Goal: Task Accomplishment & Management: Complete application form

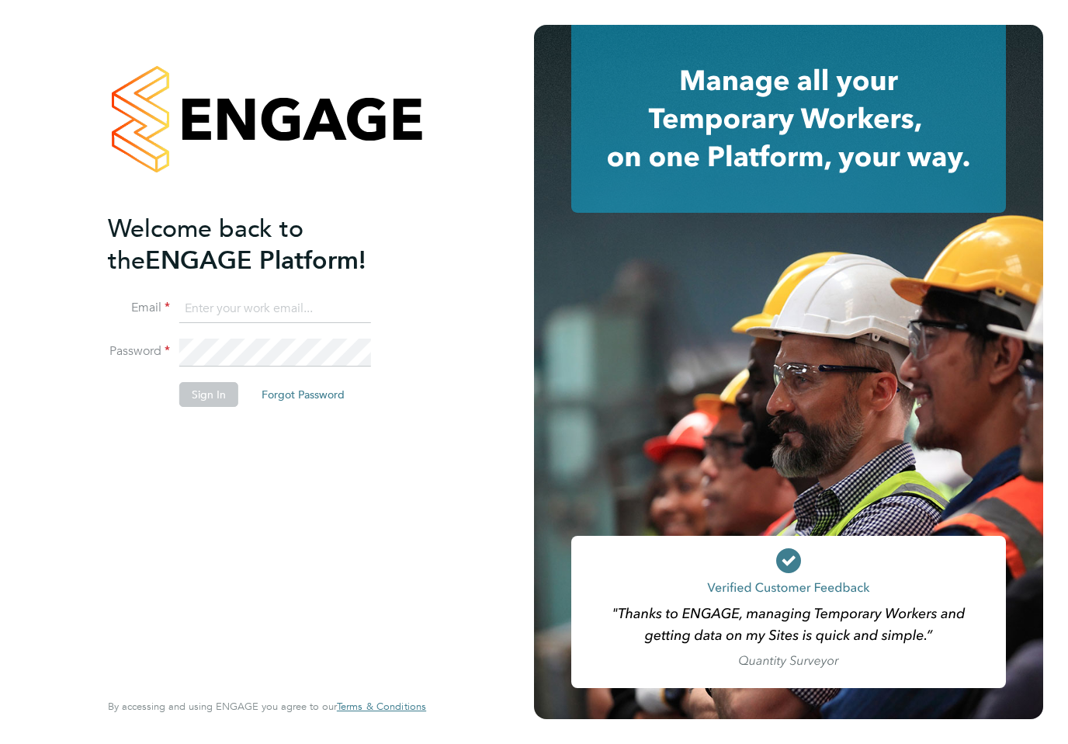
type input "mrdwmuir@gmail.com"
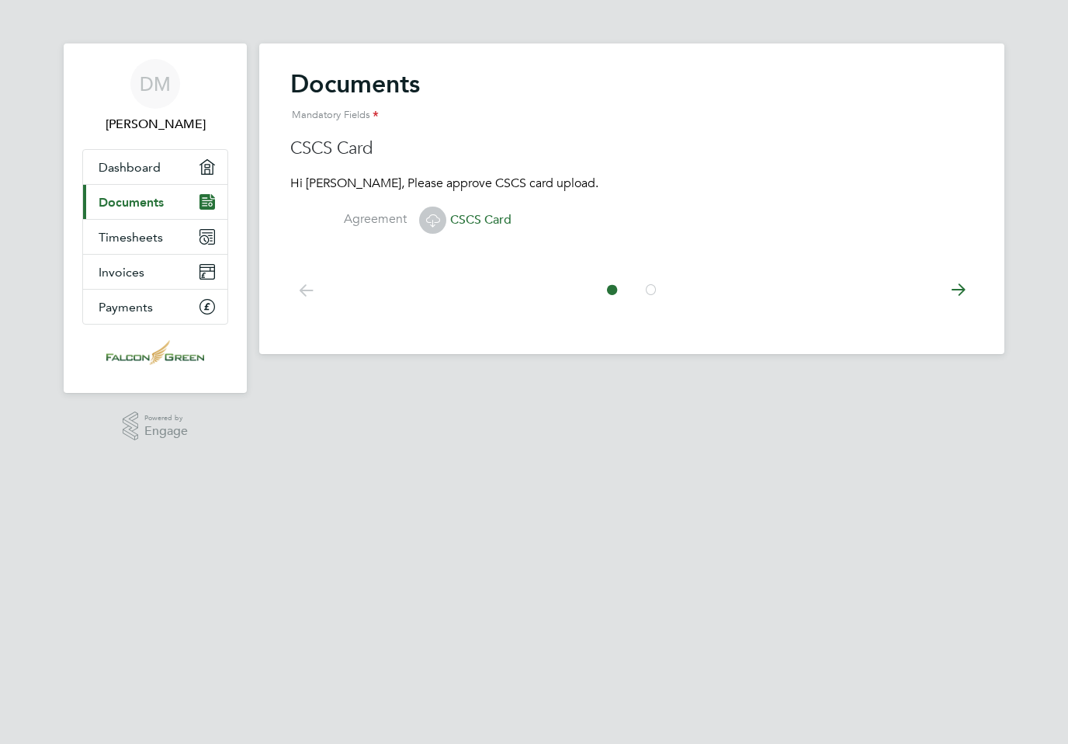
click at [104, 241] on span "Timesheets" at bounding box center [131, 237] width 64 height 15
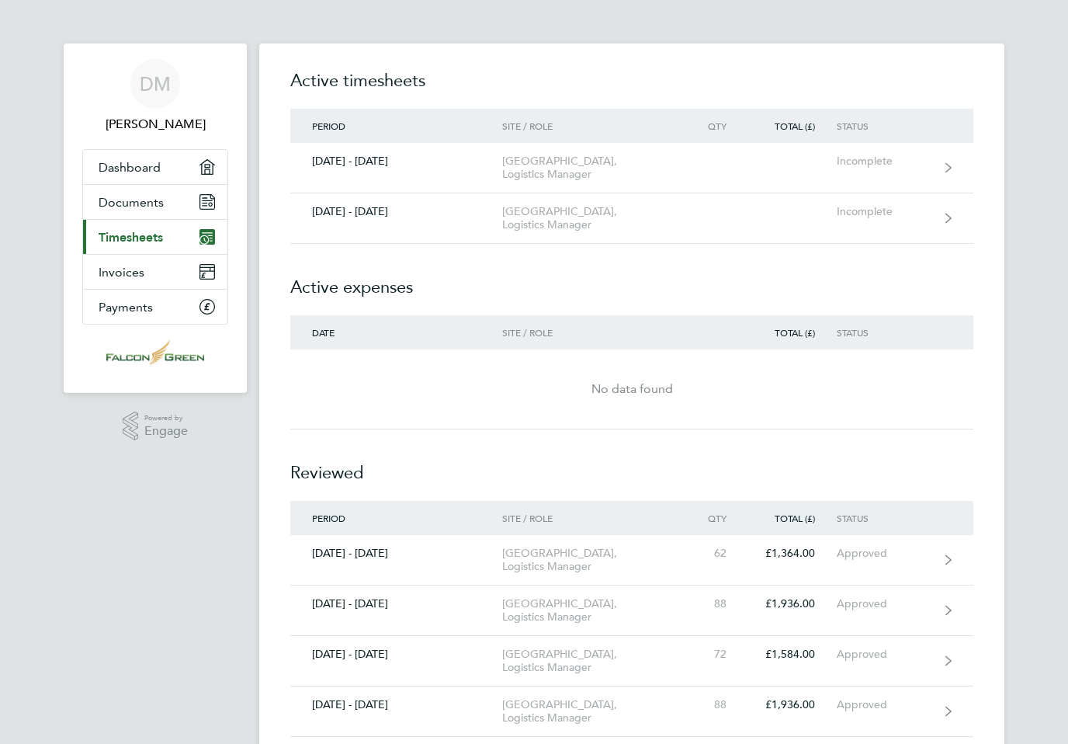
click at [866, 168] on link "[DATE] - [DATE] [GEOGRAPHIC_DATA], Logistics Manager Incomplete" at bounding box center [631, 168] width 683 height 50
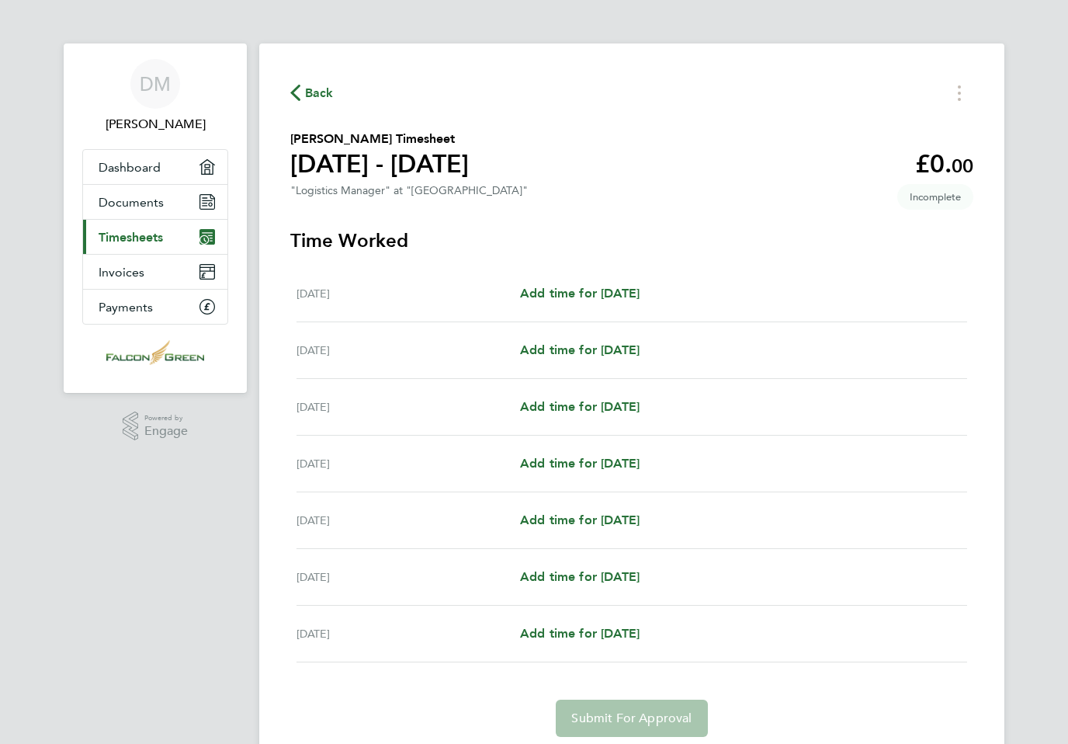
click at [640, 303] on link "Add time for [DATE]" at bounding box center [580, 293] width 120 height 19
select select "30"
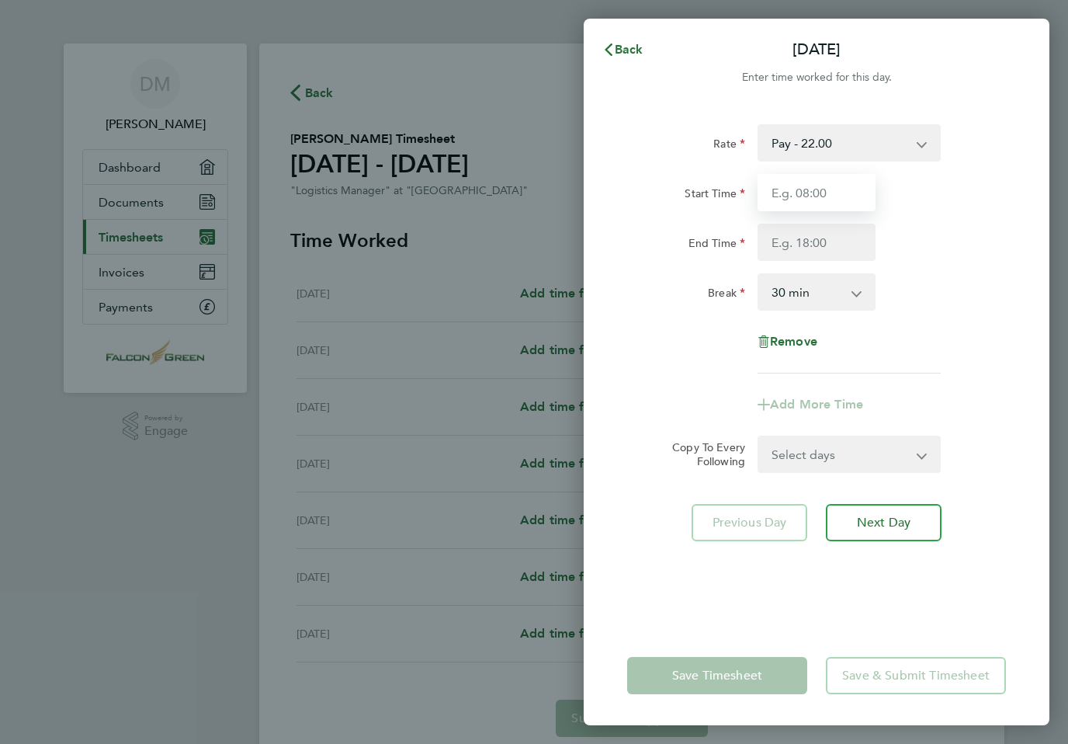
click at [825, 195] on input "Start Time" at bounding box center [817, 192] width 118 height 37
type input "1"
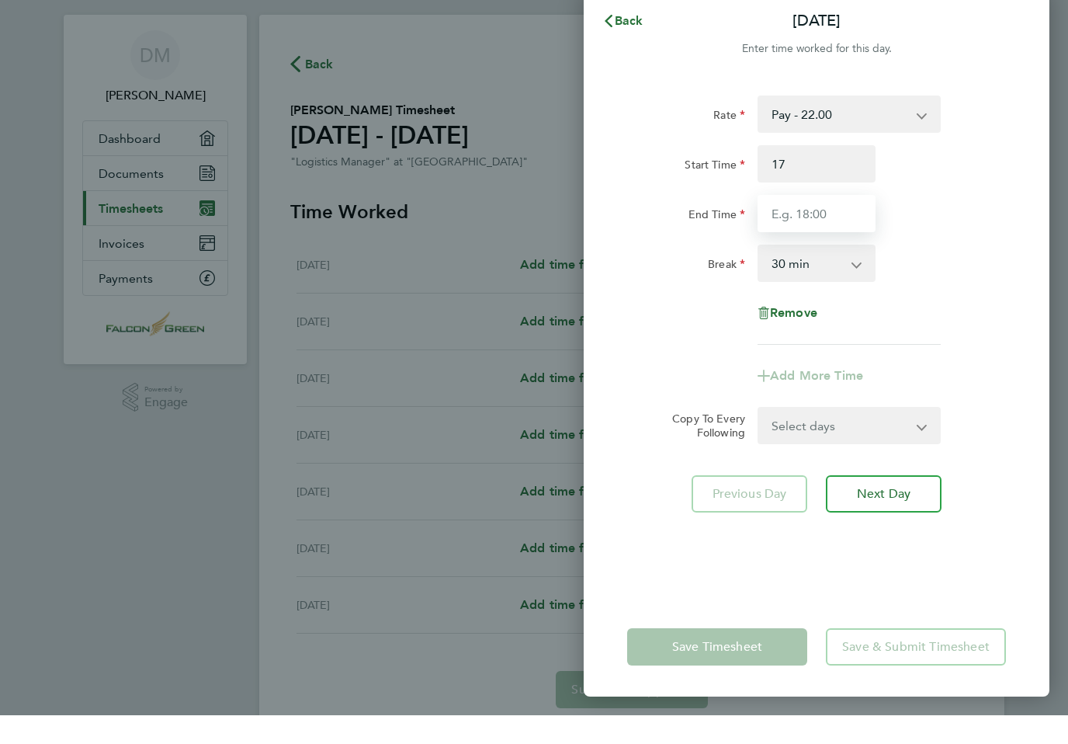
click at [823, 224] on input "End Time" at bounding box center [817, 242] width 118 height 37
type input "17:00"
click at [855, 275] on select "0 min 15 min 30 min 45 min 60 min 75 min 90 min" at bounding box center [807, 292] width 96 height 34
type input "19:00"
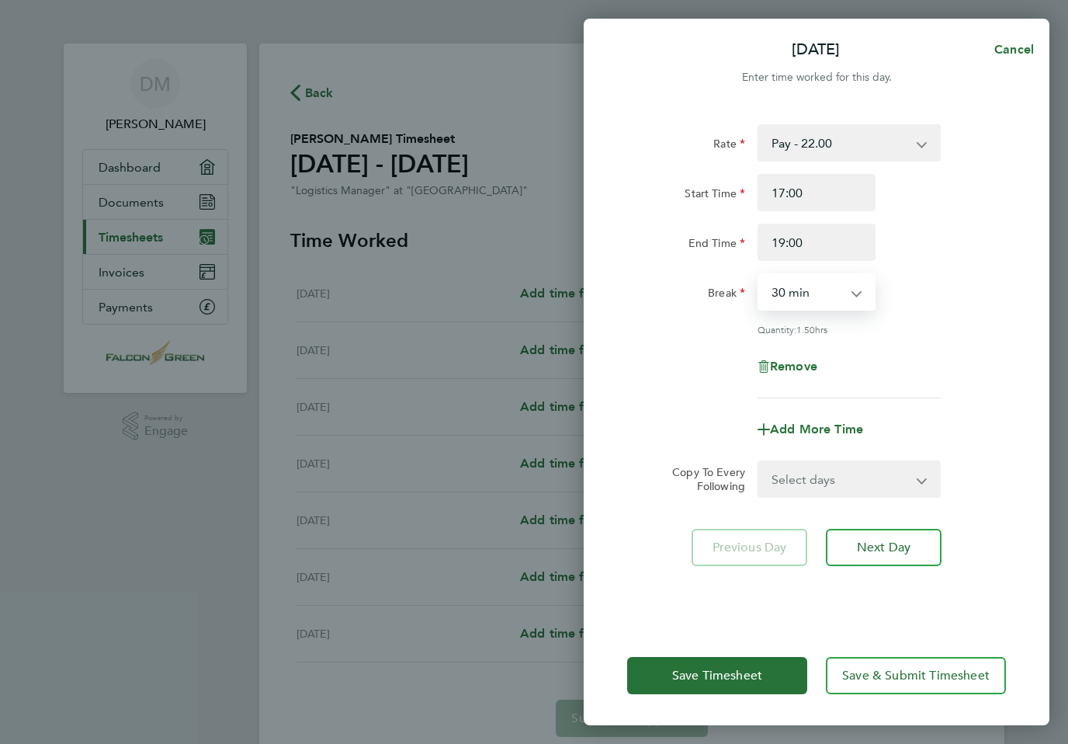
select select "0"
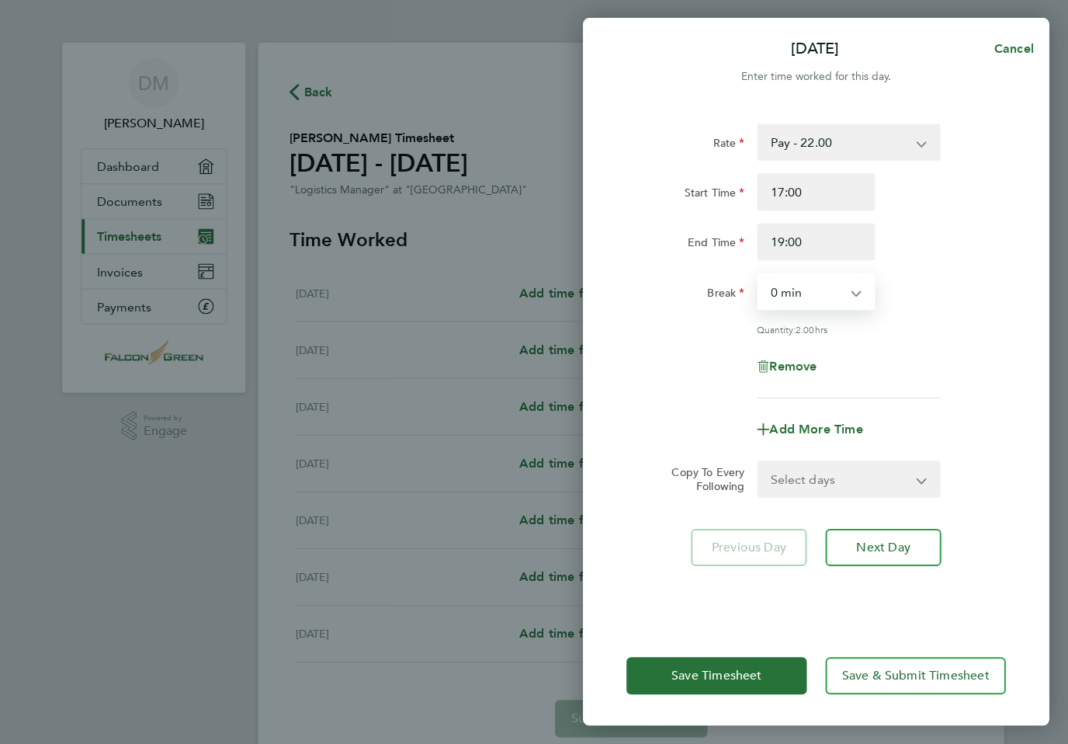
click at [898, 554] on button "Next Day" at bounding box center [884, 547] width 116 height 37
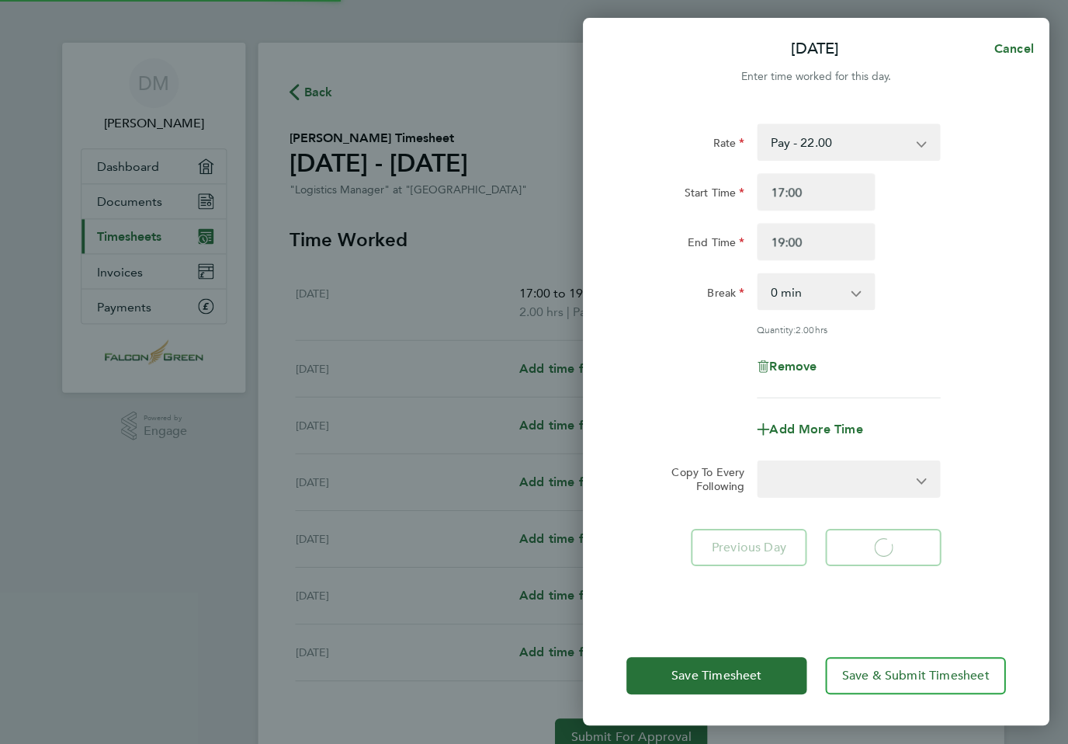
select select "30"
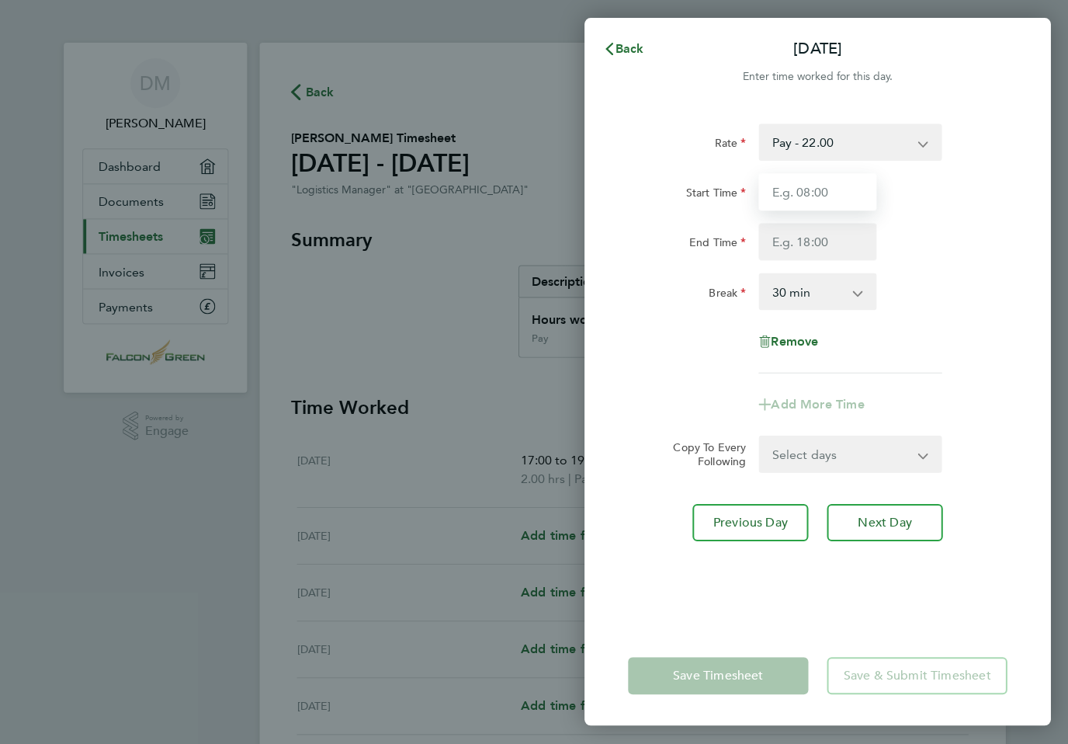
click at [823, 189] on input "Start Time" at bounding box center [817, 192] width 118 height 37
click at [833, 236] on input "End Time" at bounding box center [817, 242] width 118 height 37
type input "19:00"
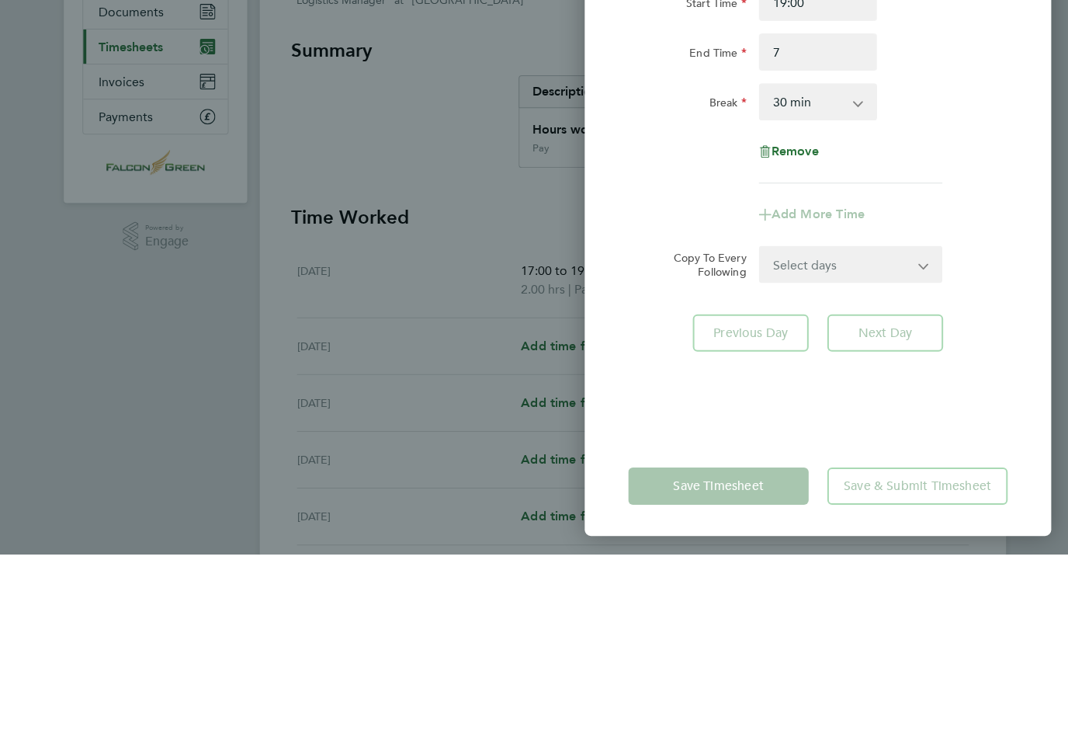
click at [848, 275] on select "0 min 15 min 30 min 45 min 60 min 75 min 90 min" at bounding box center [807, 292] width 96 height 34
type input "07:00"
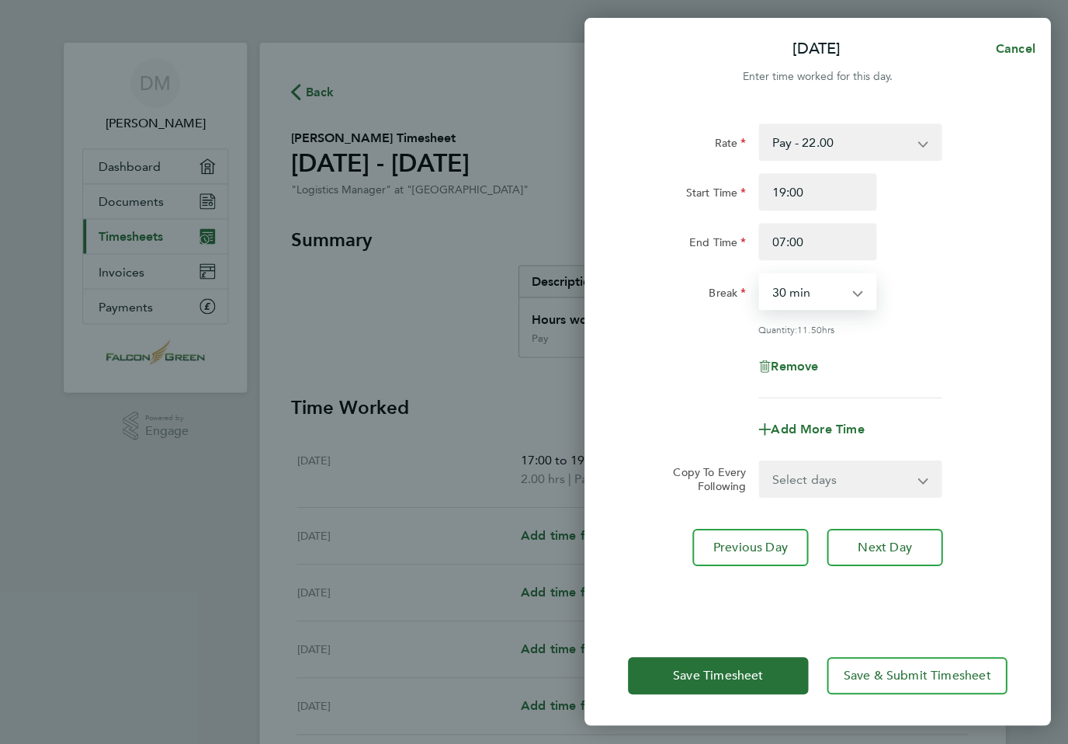
select select "0"
click at [758, 683] on span "Save Timesheet" at bounding box center [717, 676] width 90 height 16
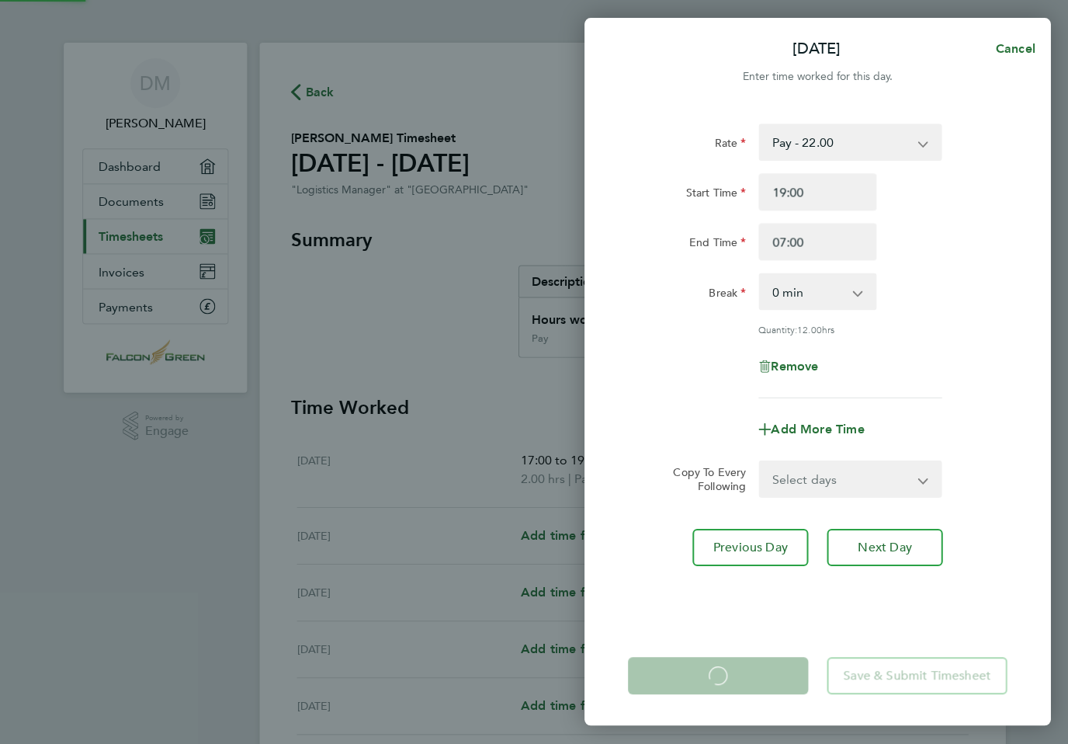
click at [769, 683] on app-form-button "Save Timesheet Loading" at bounding box center [721, 675] width 189 height 37
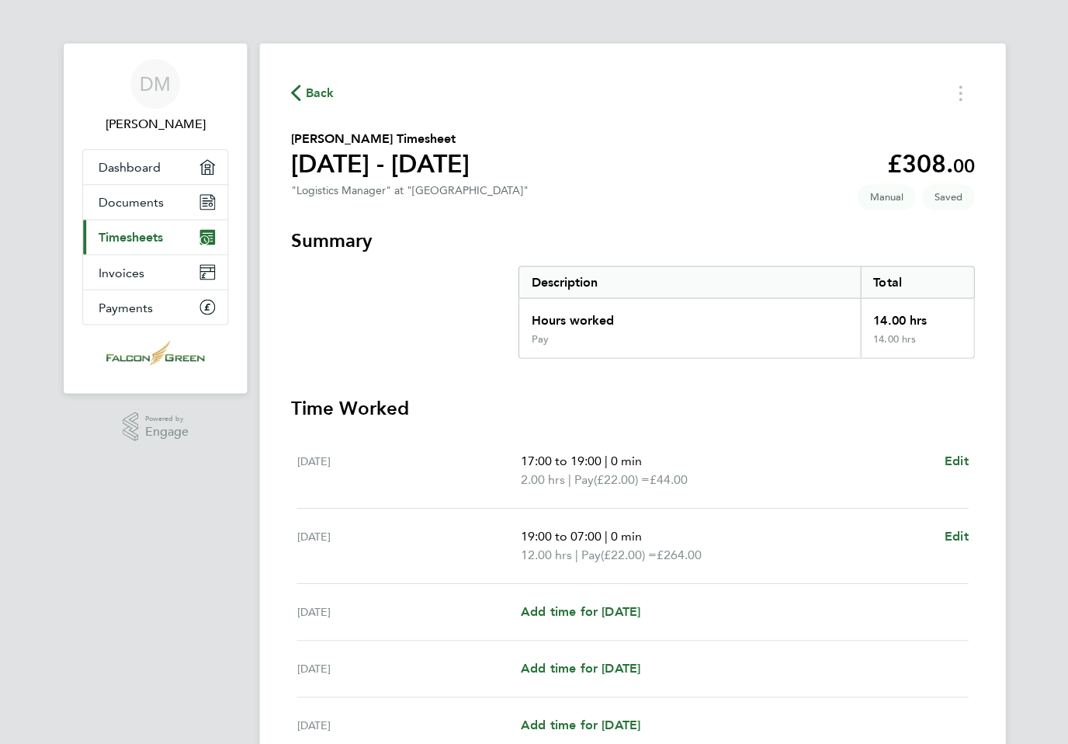
click at [638, 462] on span "0 min" at bounding box center [625, 460] width 31 height 15
click at [961, 462] on span "Edit" at bounding box center [955, 460] width 24 height 15
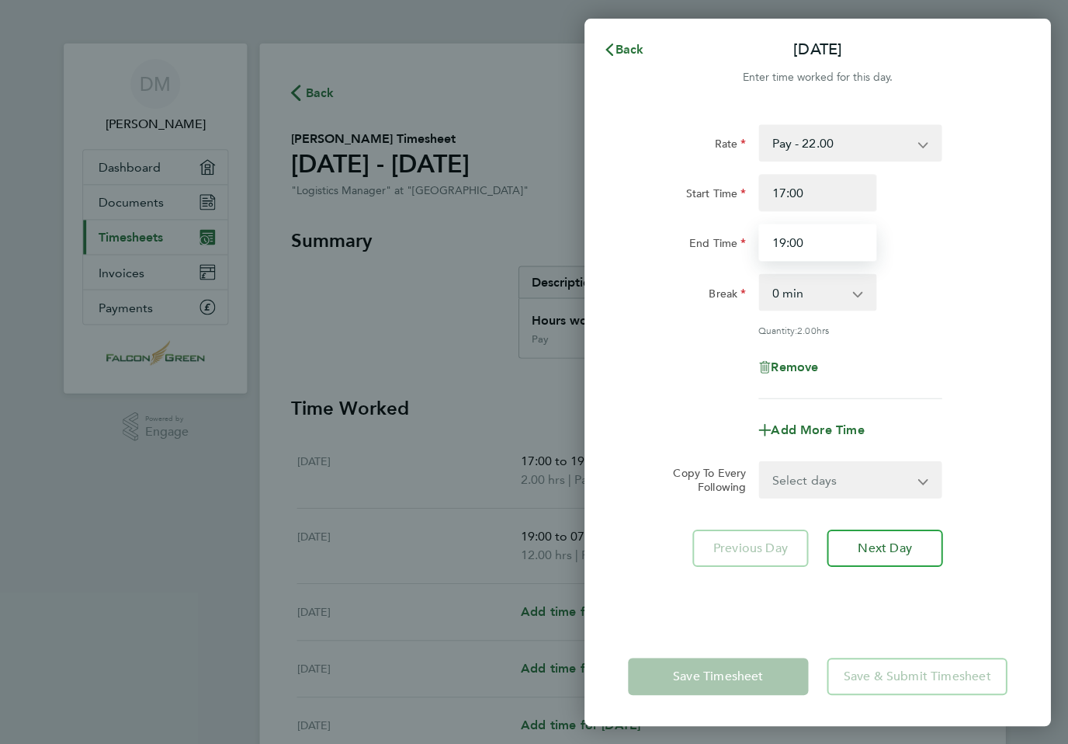
click at [832, 241] on input "19:00" at bounding box center [817, 242] width 118 height 37
type input "1"
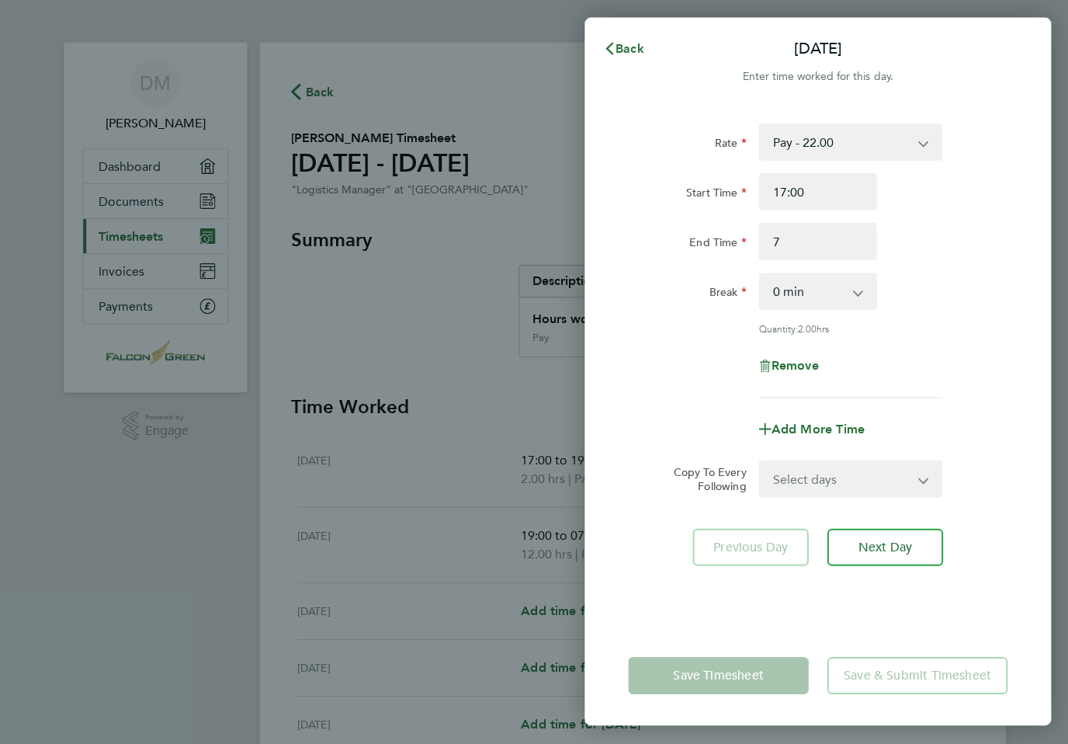
click at [531, 218] on div "Back [DATE] Enter time worked for this day. Rate Pay - 22.00 Logistics Manager …" at bounding box center [534, 372] width 1068 height 744
type input "07:00"
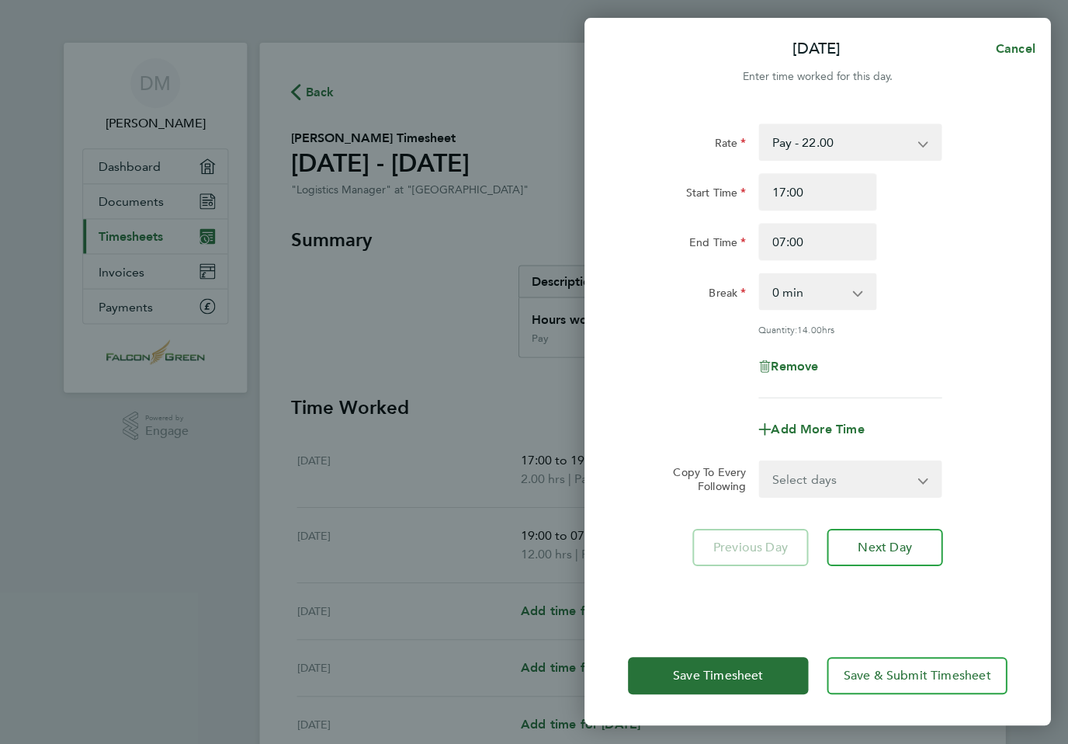
click at [899, 536] on button "Next Day" at bounding box center [884, 547] width 116 height 37
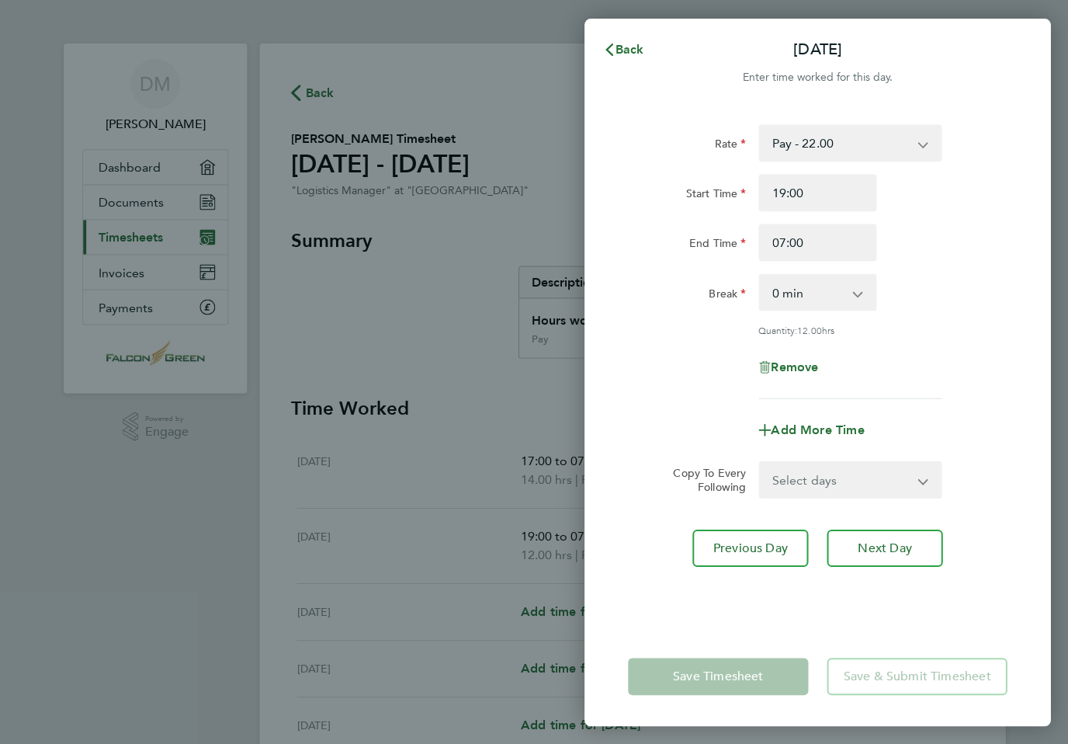
click at [905, 544] on span "Next Day" at bounding box center [884, 548] width 54 height 16
select select "30"
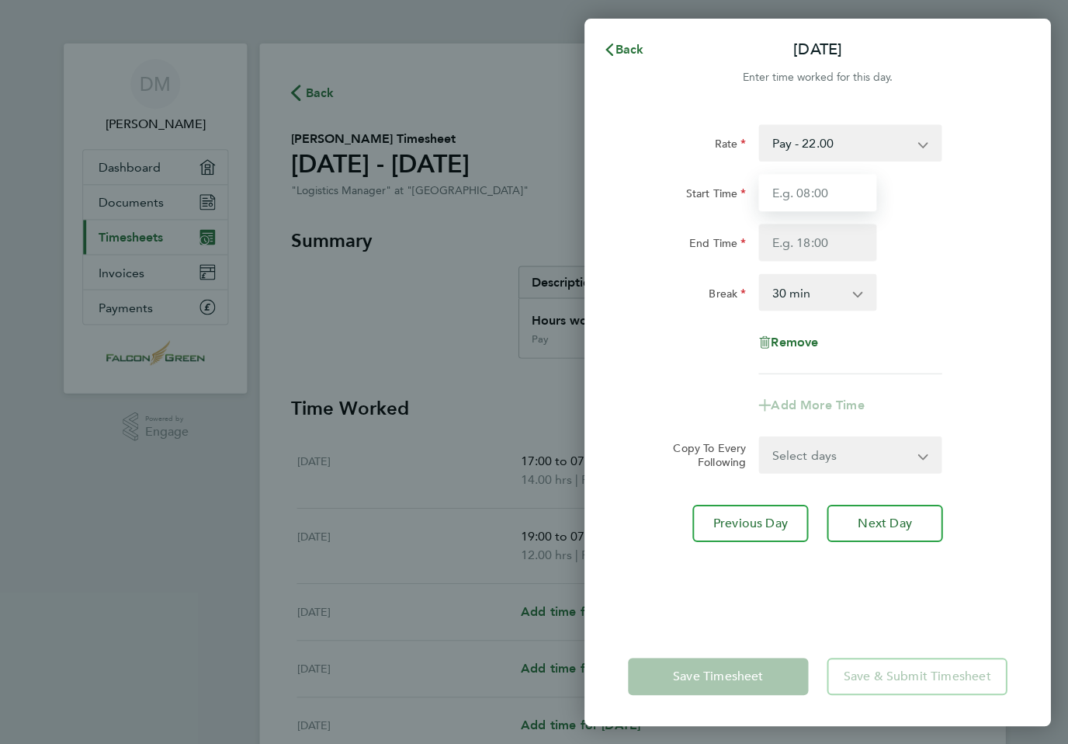
click at [815, 198] on input "Start Time" at bounding box center [817, 192] width 118 height 37
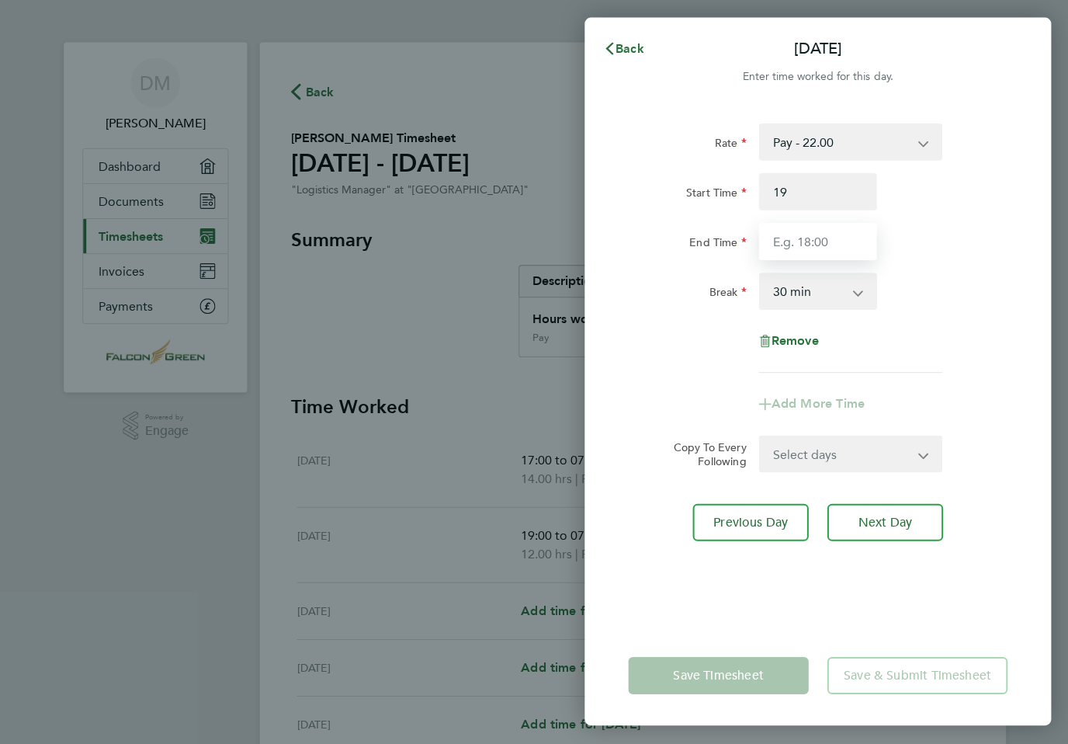
click at [831, 238] on input "End Time" at bounding box center [817, 242] width 118 height 37
type input "19:00"
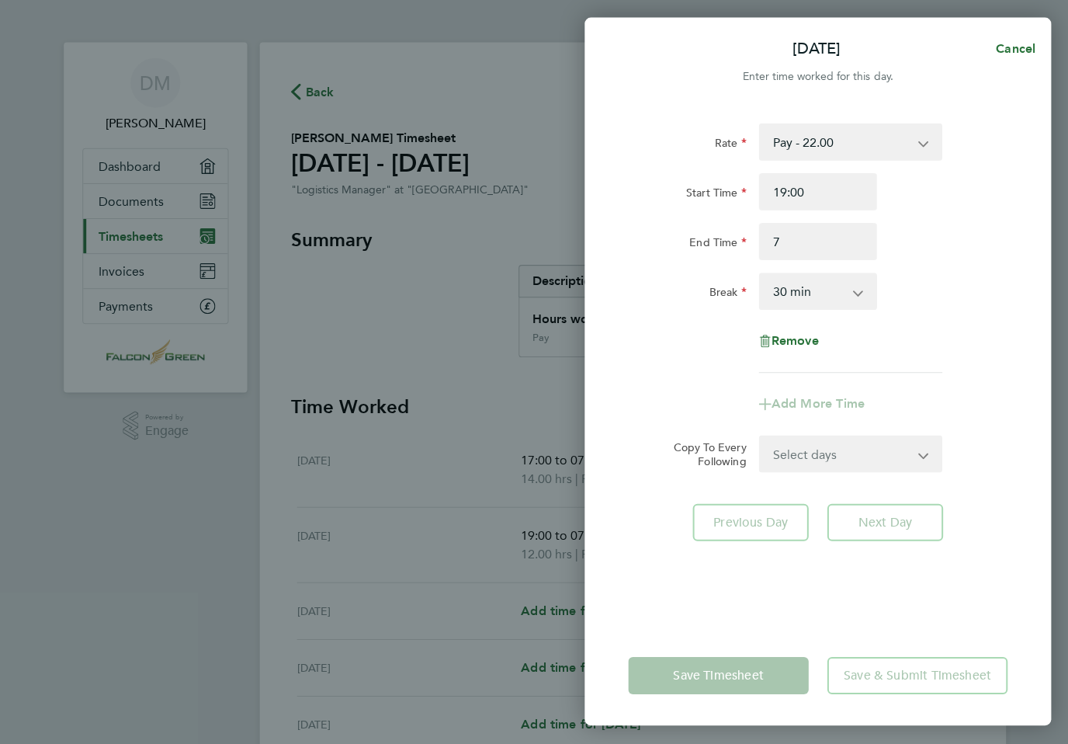
click at [849, 288] on select "0 min 15 min 30 min 45 min 60 min 75 min 90 min" at bounding box center [807, 292] width 96 height 34
type input "07:00"
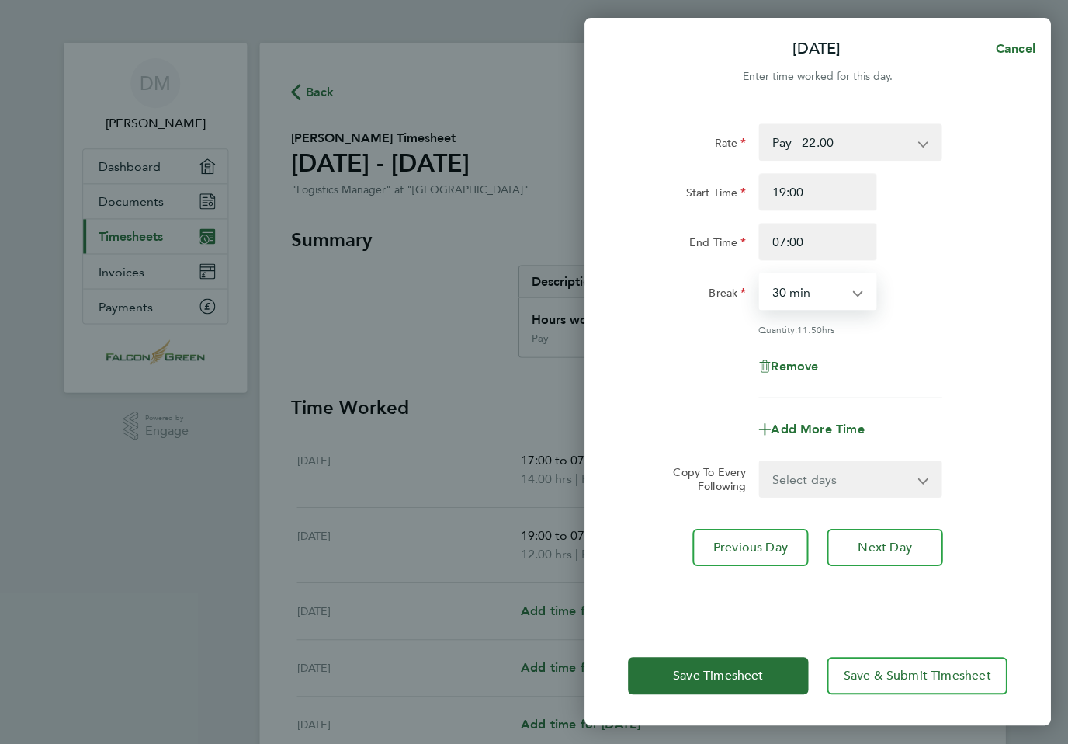
select select "0"
click at [899, 545] on span "Next Day" at bounding box center [884, 548] width 54 height 16
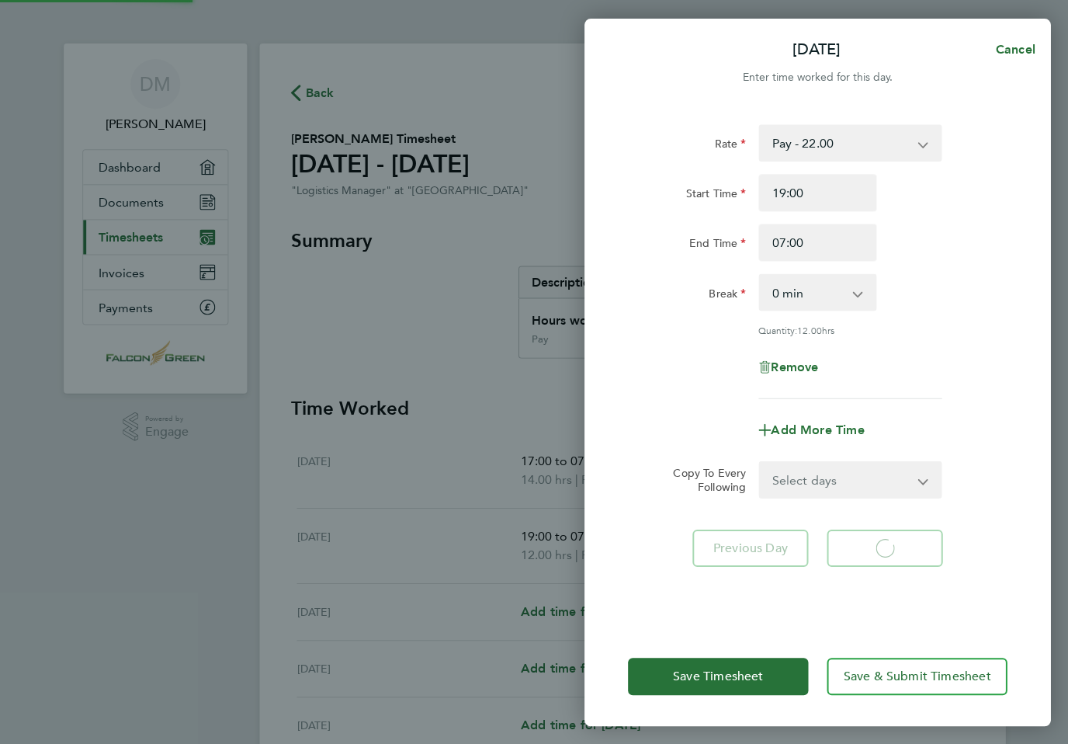
select select "30"
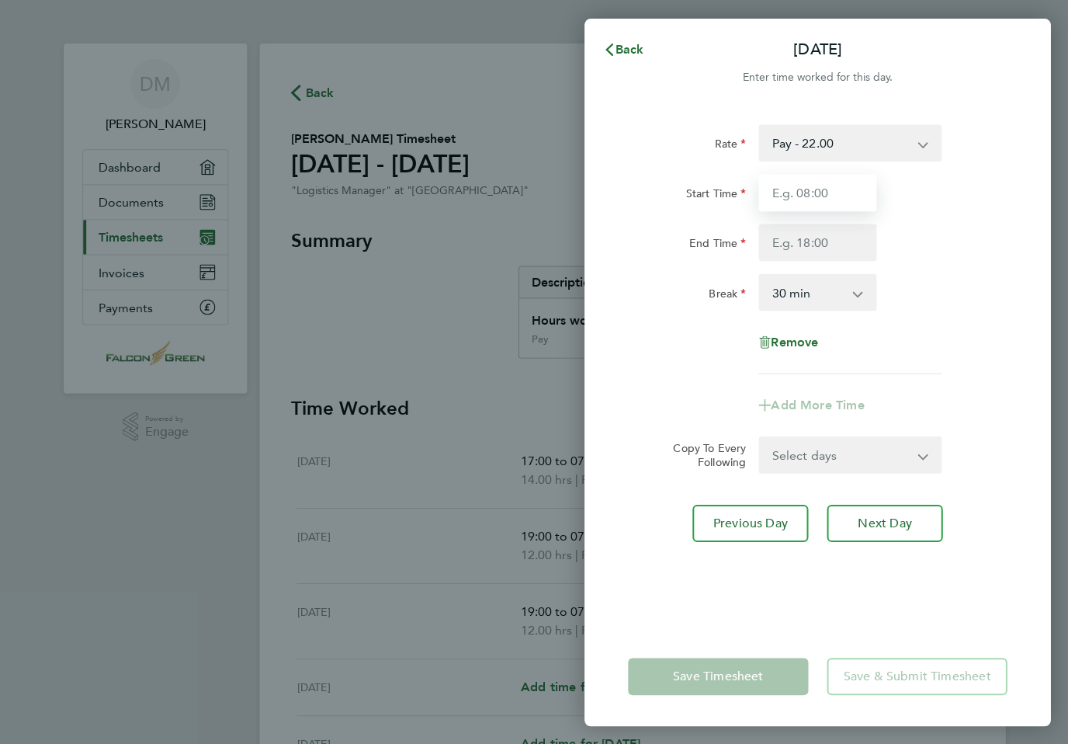
click at [806, 192] on input "Start Time" at bounding box center [817, 192] width 118 height 37
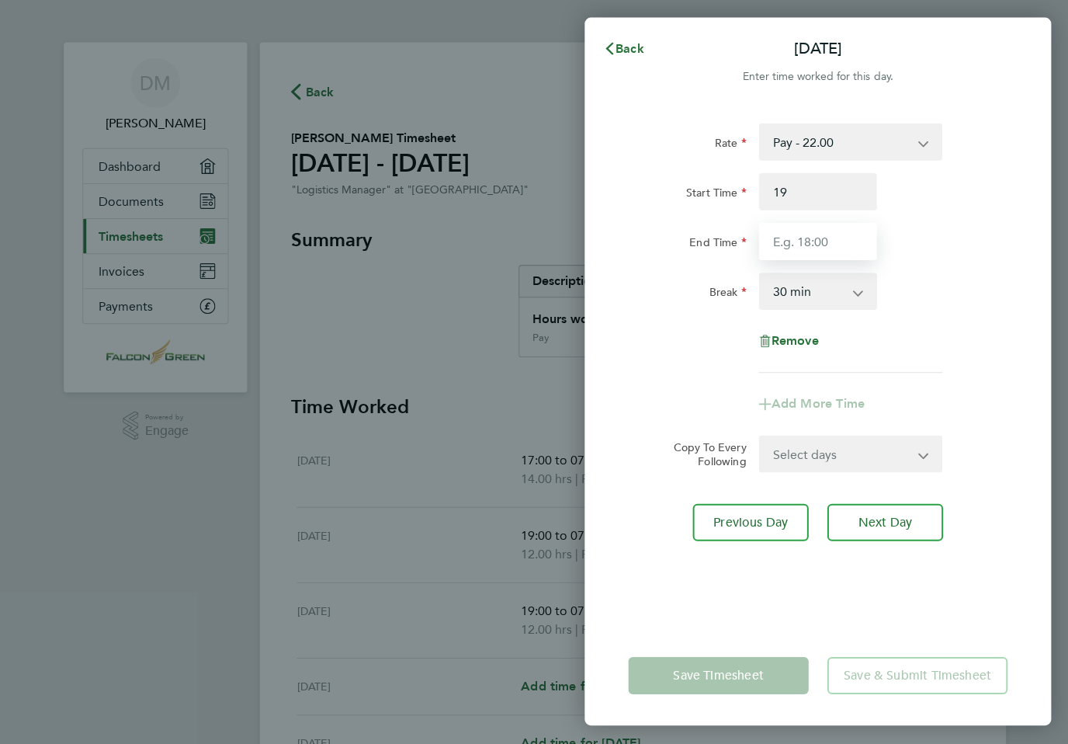
click at [838, 232] on input "End Time" at bounding box center [817, 242] width 118 height 37
type input "19:00"
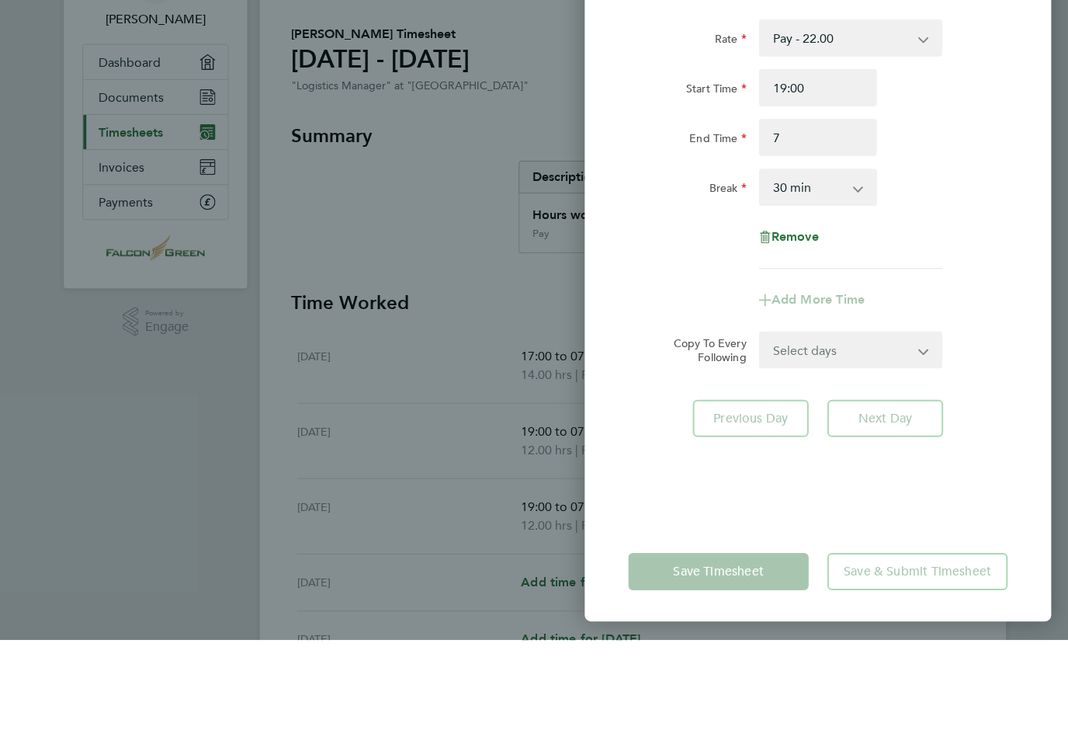
click at [847, 275] on select "0 min 15 min 30 min 45 min 60 min 75 min 90 min" at bounding box center [807, 292] width 96 height 34
type input "07:00"
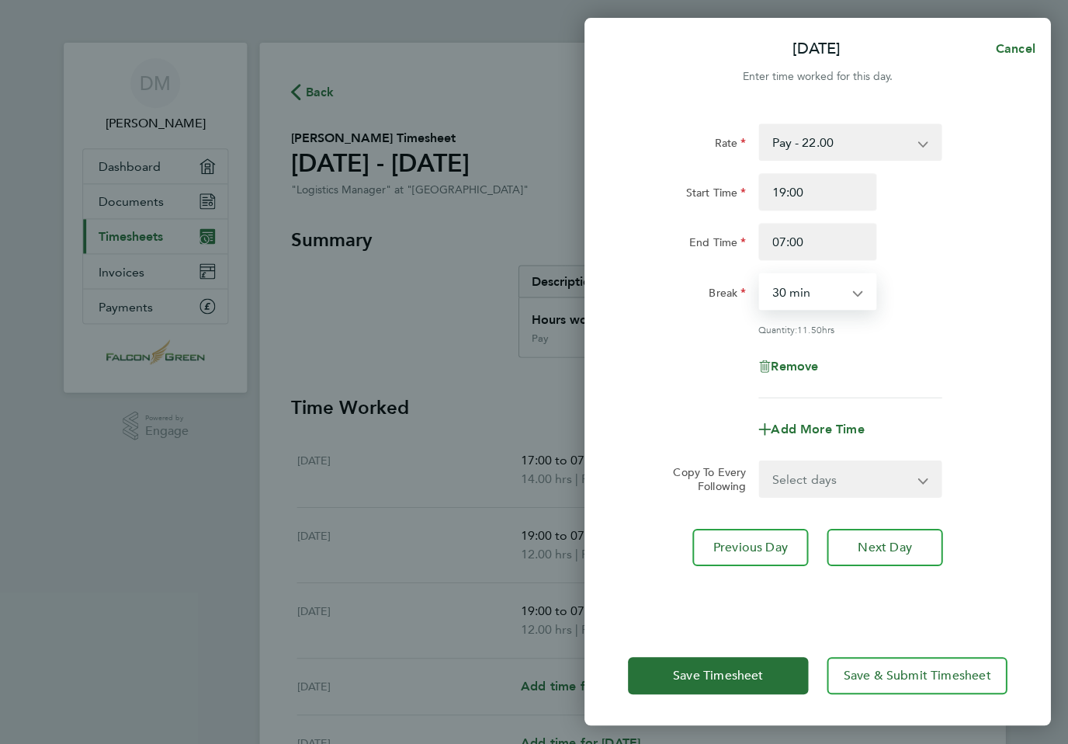
select select "0"
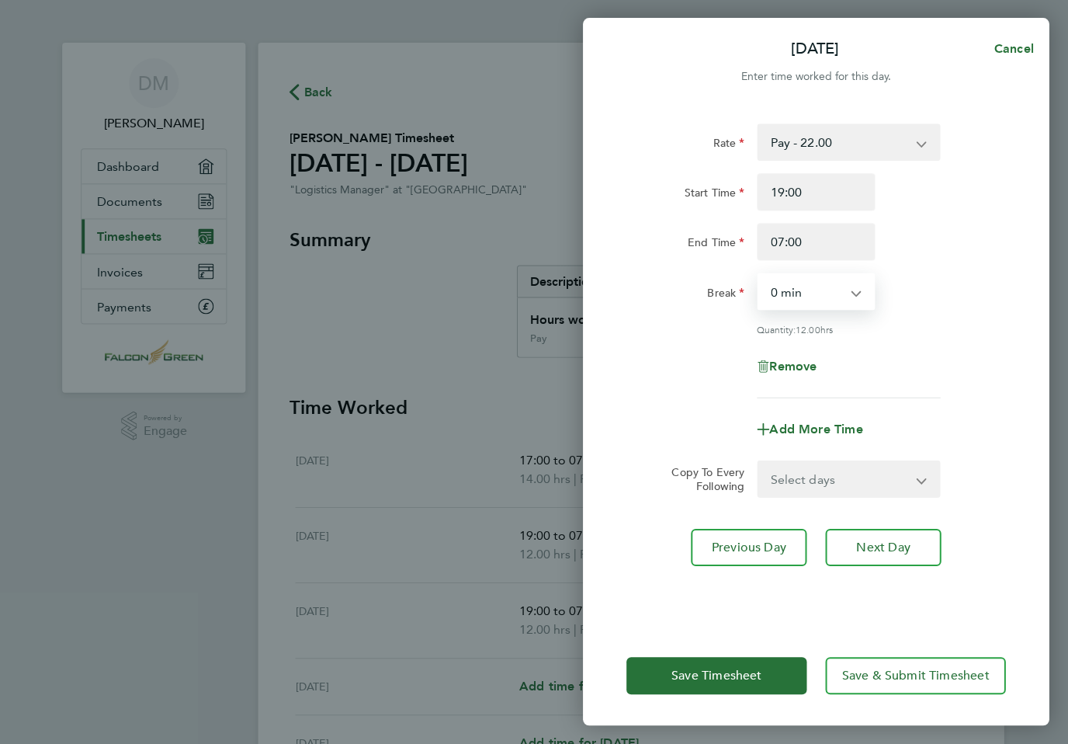
click at [902, 555] on button "Next Day" at bounding box center [884, 547] width 116 height 37
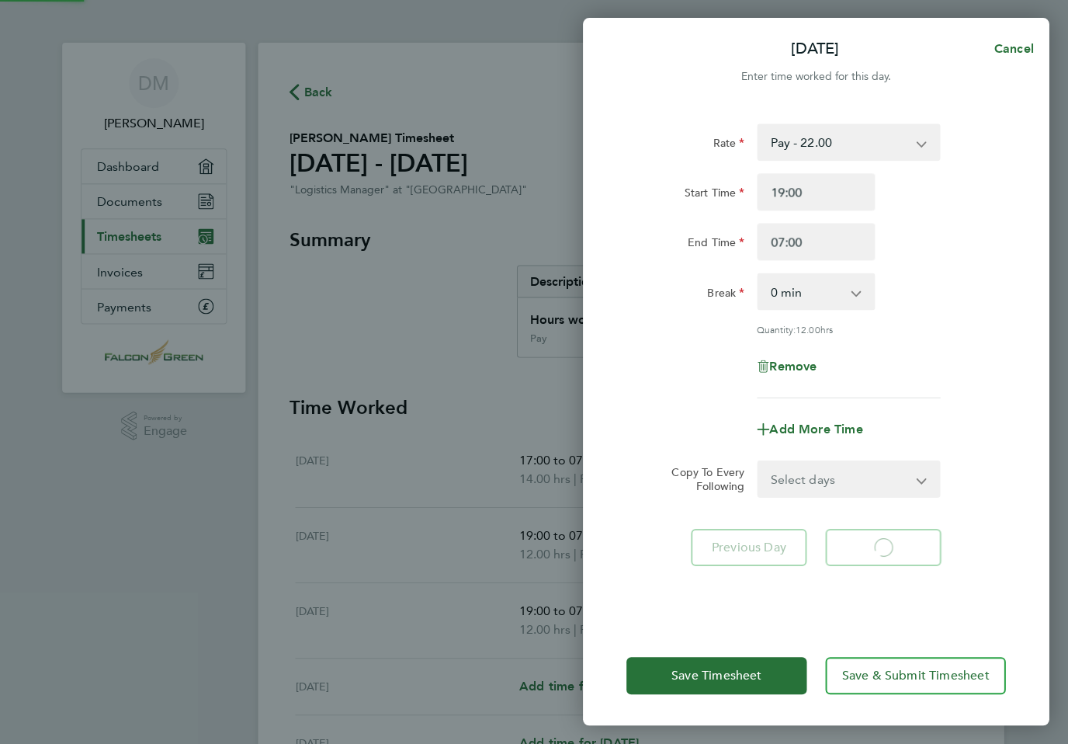
select select "30"
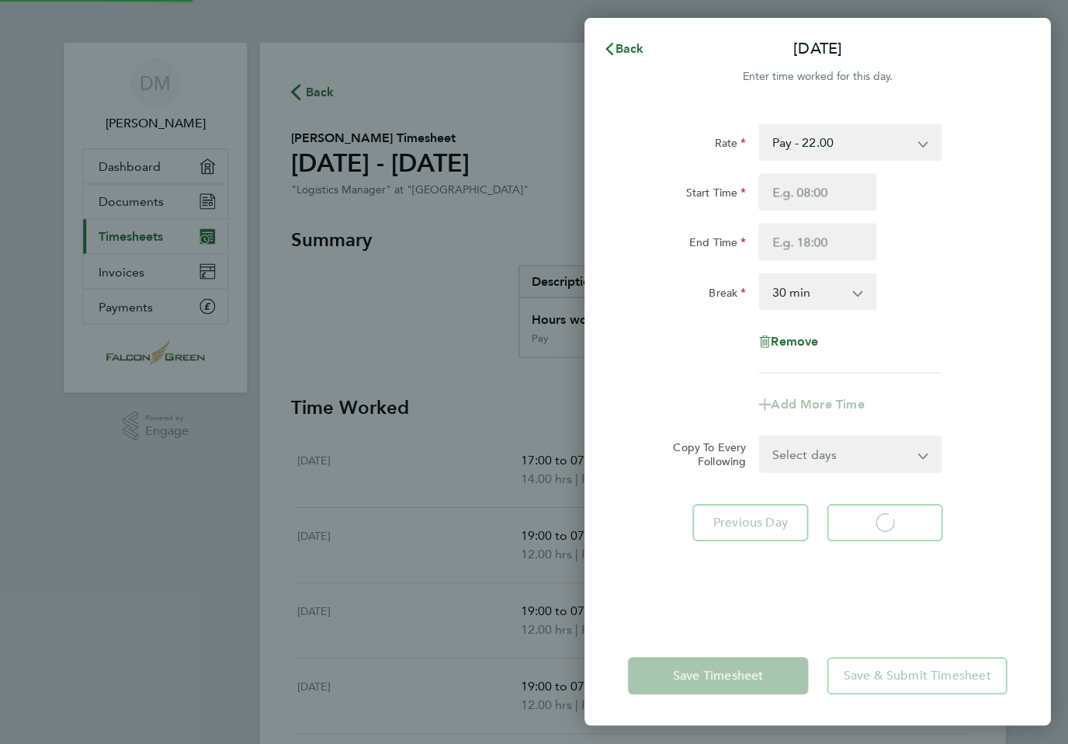
select select "30"
click at [922, 530] on button "Next Day" at bounding box center [884, 522] width 116 height 37
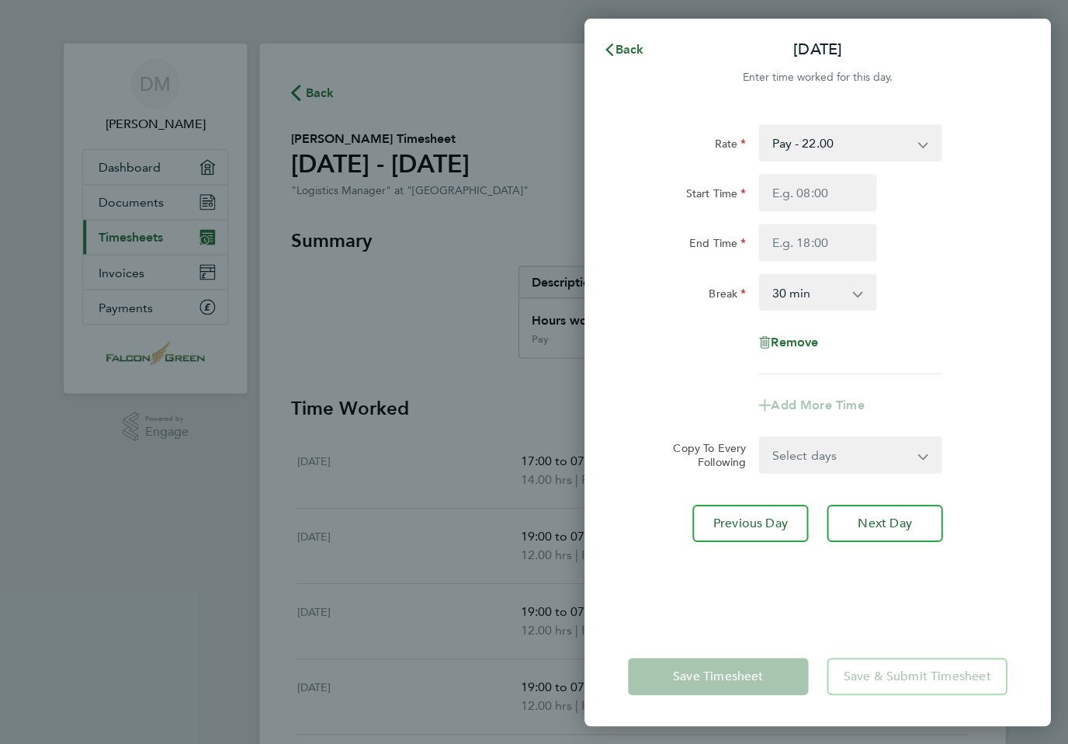
select select "30"
click at [911, 523] on button "Next Day" at bounding box center [884, 522] width 116 height 37
select select "30"
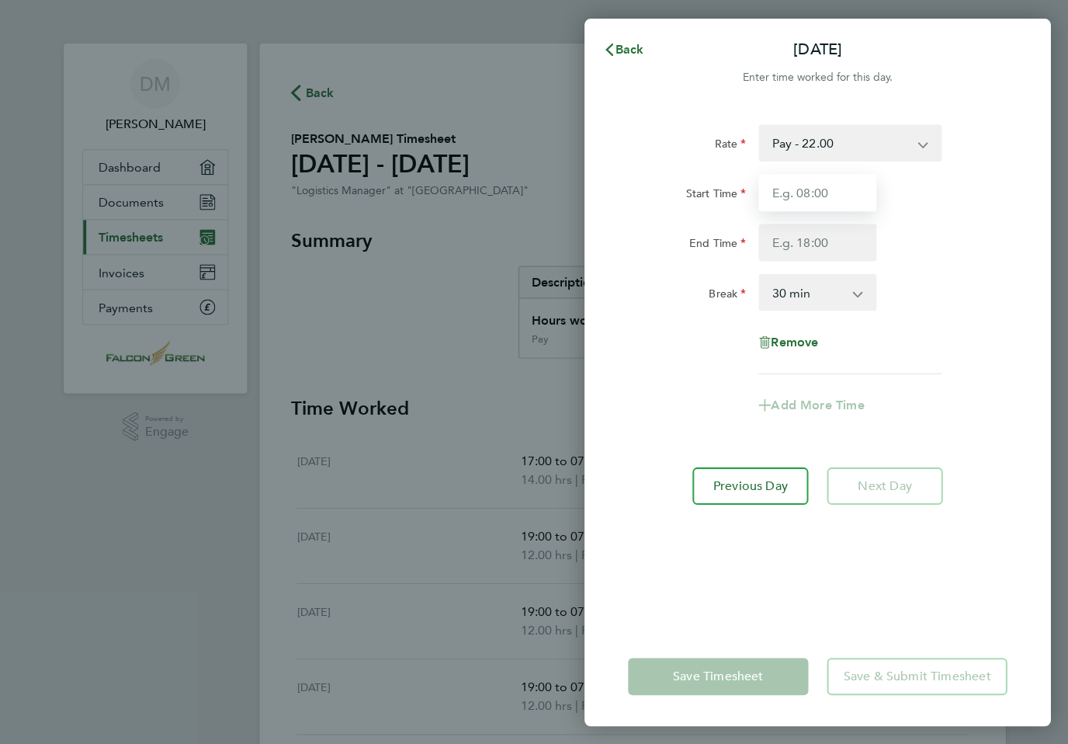
click at [816, 189] on input "Start Time" at bounding box center [817, 192] width 118 height 37
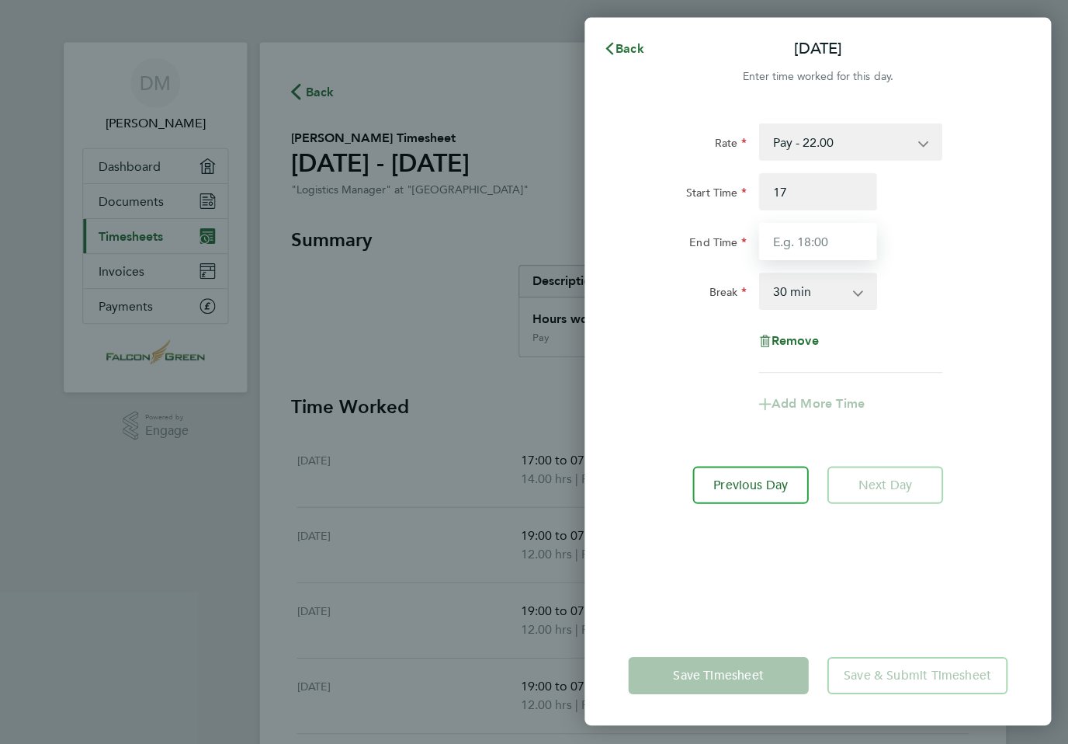
click at [832, 234] on input "End Time" at bounding box center [817, 242] width 118 height 37
type input "17:00"
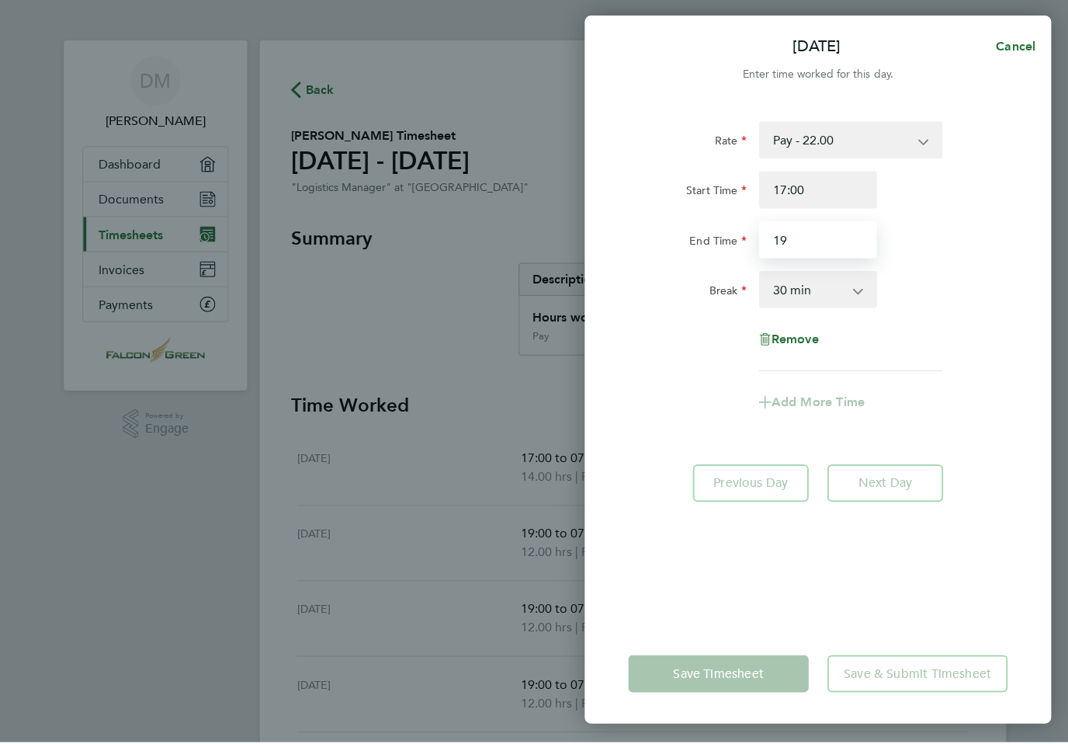
type input "1"
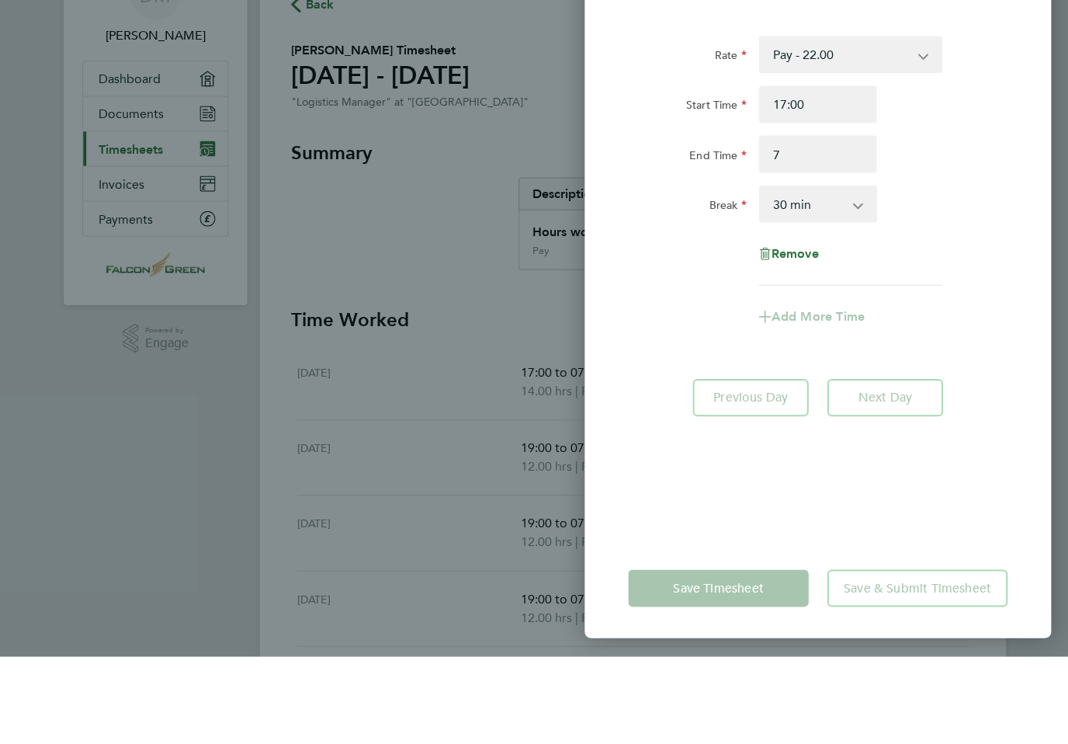
click at [847, 275] on select "0 min 15 min 30 min 45 min 60 min 75 min 90 min" at bounding box center [807, 292] width 96 height 34
type input "07:00"
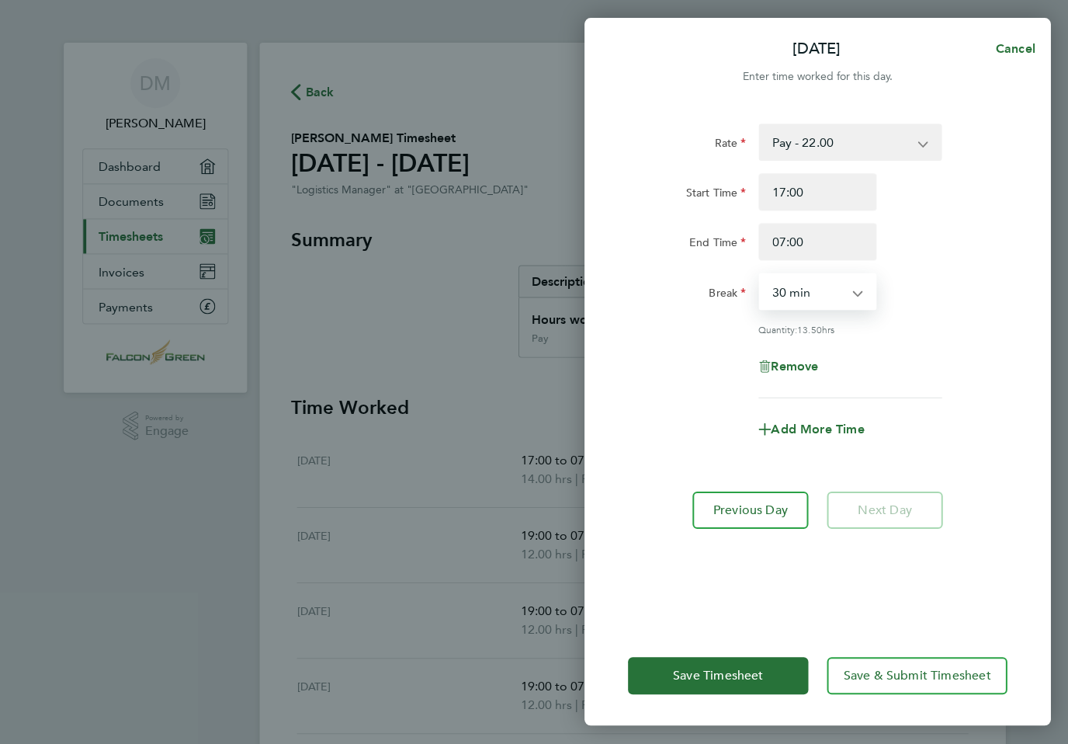
select select "0"
click at [727, 673] on div "Save Timesheet Save & Submit Timesheet" at bounding box center [817, 675] width 466 height 99
click at [739, 683] on span "Save Timesheet" at bounding box center [717, 676] width 90 height 16
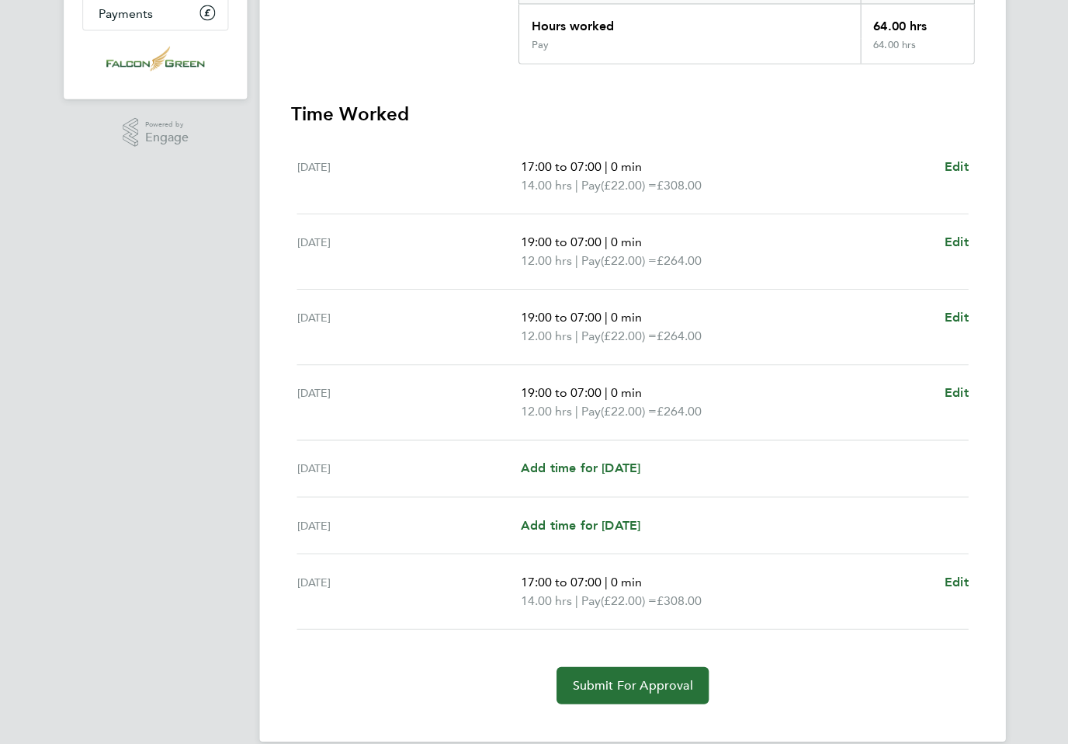
scroll to position [293, 0]
click at [630, 684] on span "Submit For Approval" at bounding box center [631, 685] width 120 height 16
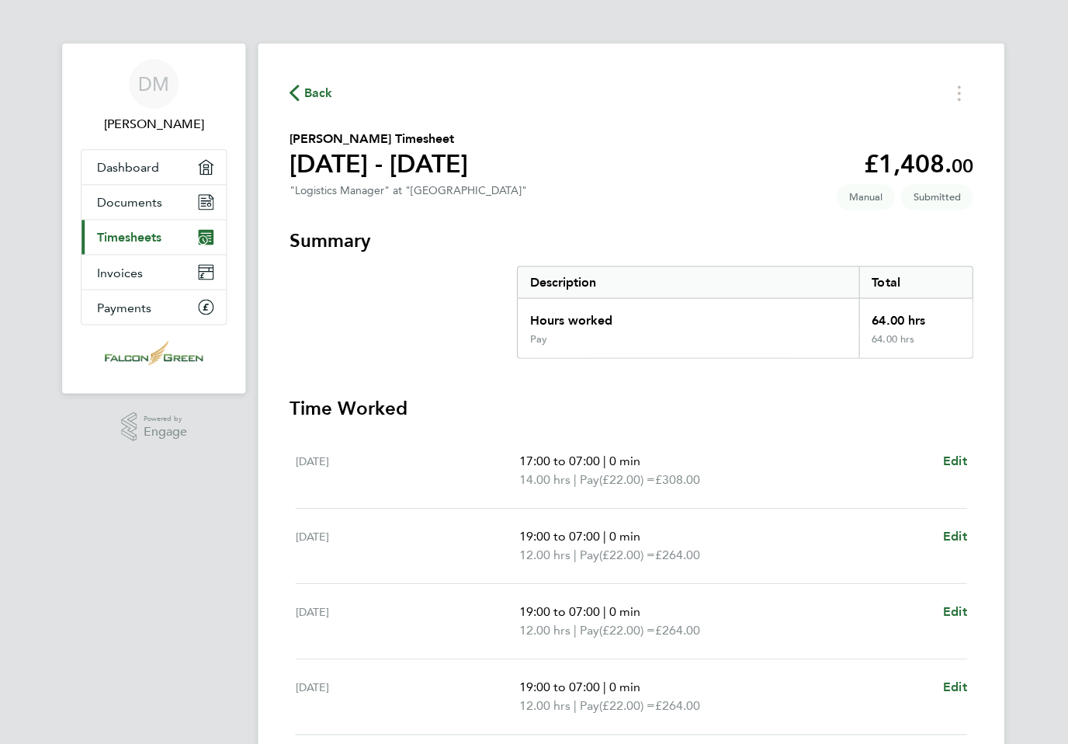
scroll to position [0, 0]
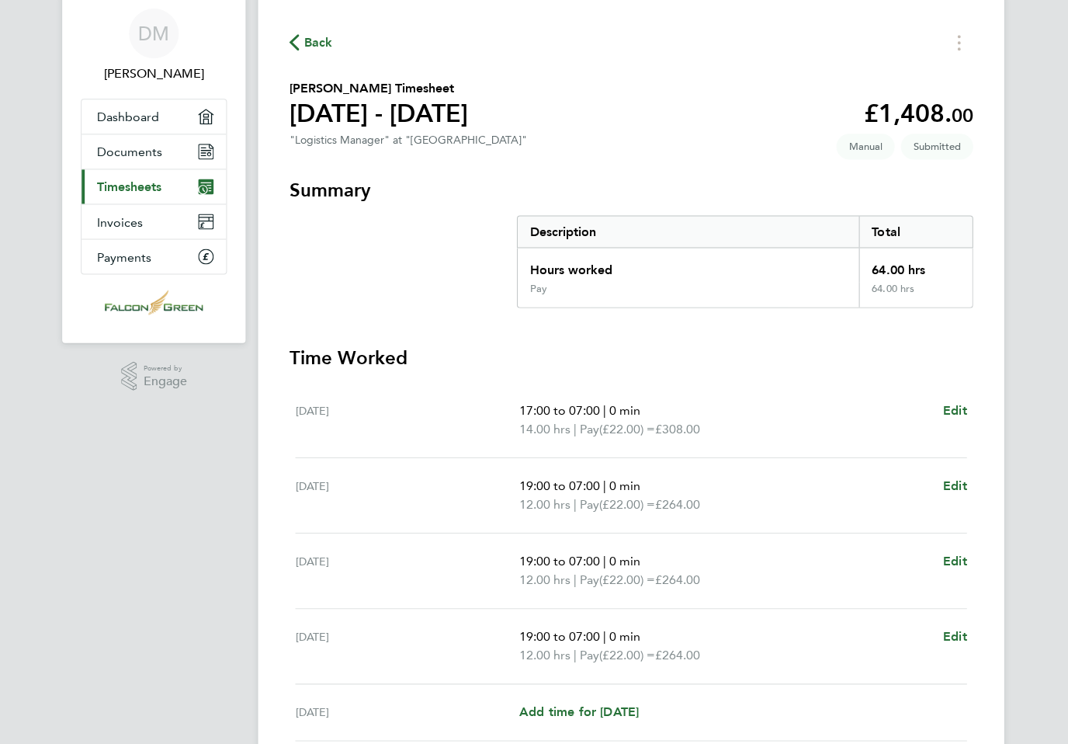
click at [112, 190] on span "Timesheets" at bounding box center [131, 186] width 64 height 15
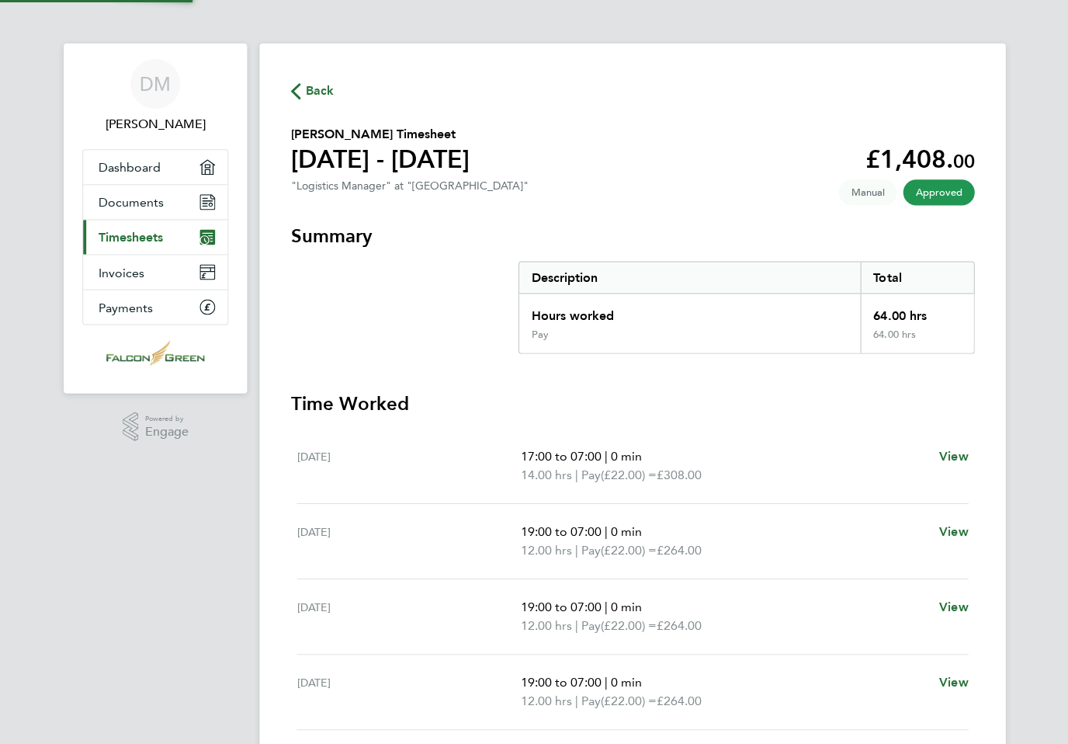
scroll to position [49, 0]
